Goal: Navigation & Orientation: Find specific page/section

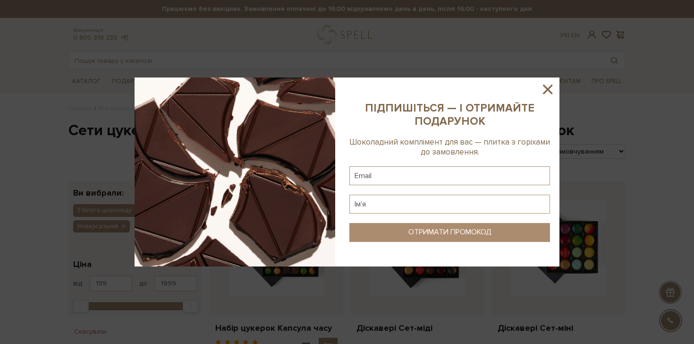
click at [544, 88] on icon at bounding box center [548, 89] width 16 height 16
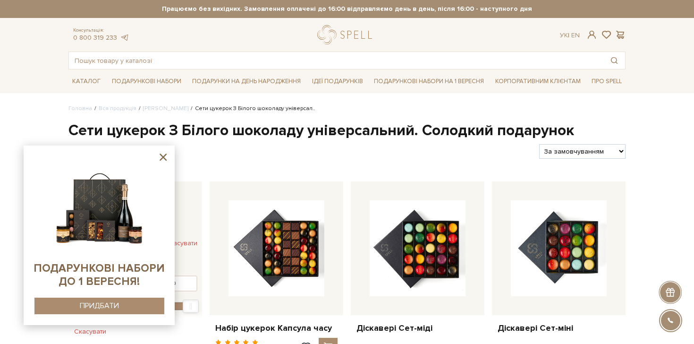
click at [163, 159] on icon at bounding box center [163, 157] width 12 height 12
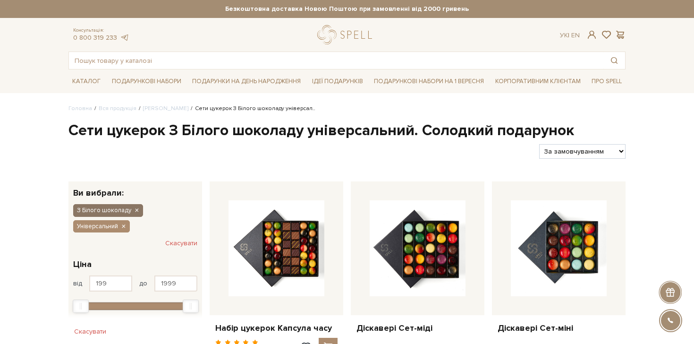
click at [137, 212] on icon "button" at bounding box center [137, 210] width 6 height 8
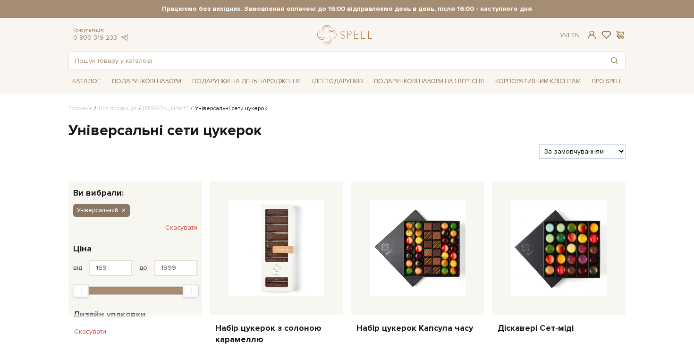
click at [126, 211] on icon "button" at bounding box center [123, 210] width 6 height 8
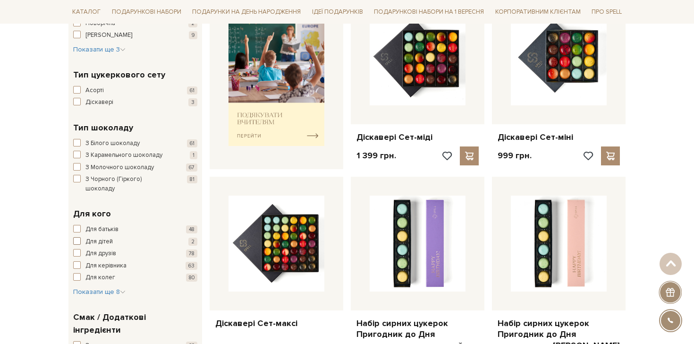
click at [102, 237] on span "Для дітей" at bounding box center [98, 241] width 27 height 9
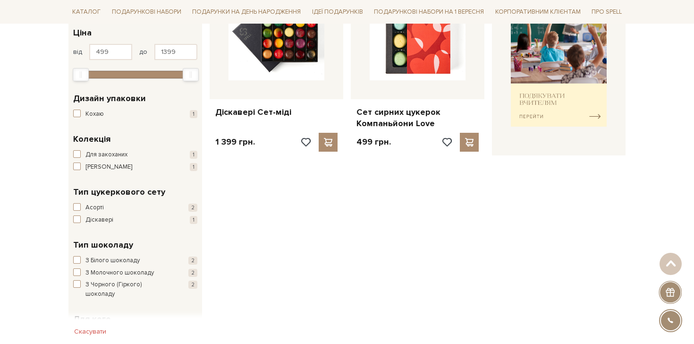
scroll to position [191, 0]
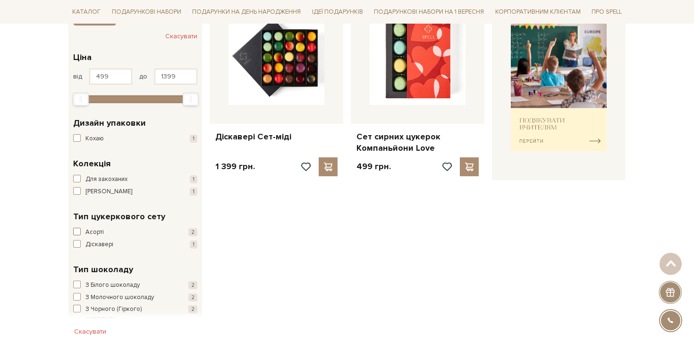
click at [91, 231] on span "Асорті" at bounding box center [94, 232] width 18 height 9
